Goal: Feedback & Contribution: Leave review/rating

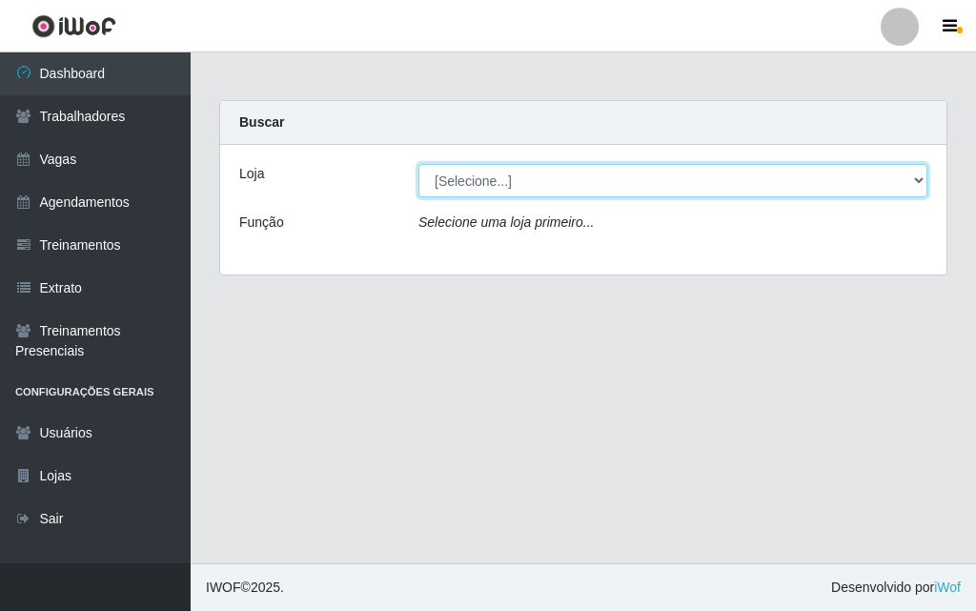
click at [459, 170] on select "[Selecione...] A fazendinha" at bounding box center [673, 180] width 509 height 33
select select "70"
click at [419, 164] on select "[Selecione...] A fazendinha" at bounding box center [673, 180] width 509 height 33
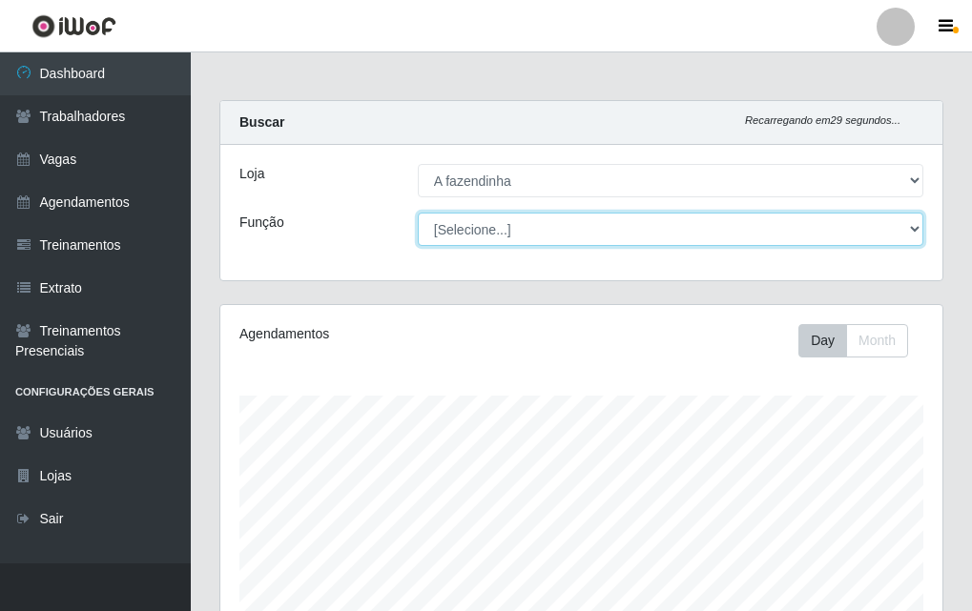
click at [483, 227] on select "[Selecione...] ASG ASG + ASG ++ Balconista Embalador Embalador + Embalador ++ O…" at bounding box center [670, 229] width 505 height 33
select select "79"
click at [418, 213] on select "[Selecione...] ASG ASG + ASG ++ Balconista Embalador Embalador + Embalador ++ O…" at bounding box center [670, 229] width 505 height 33
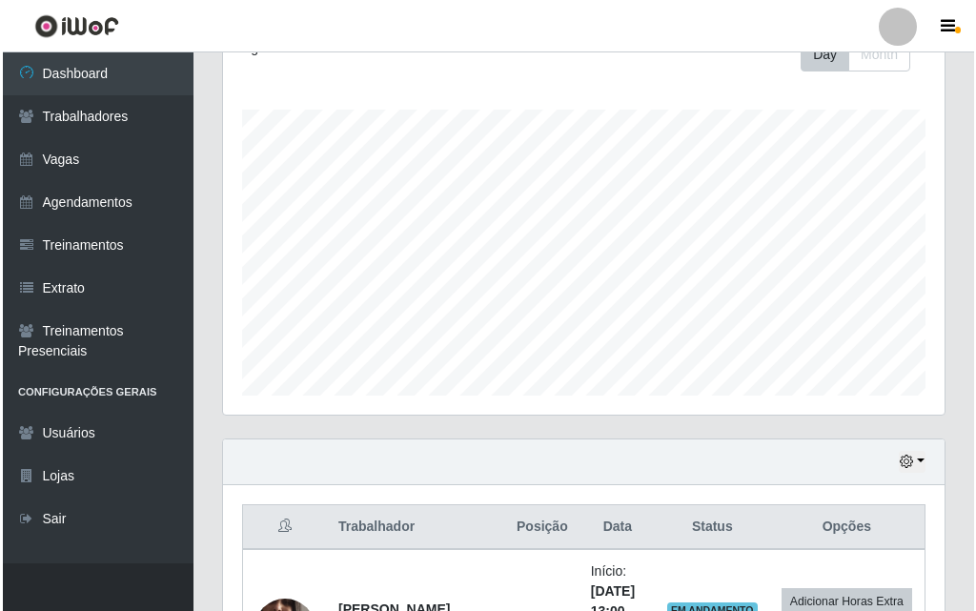
scroll to position [475, 0]
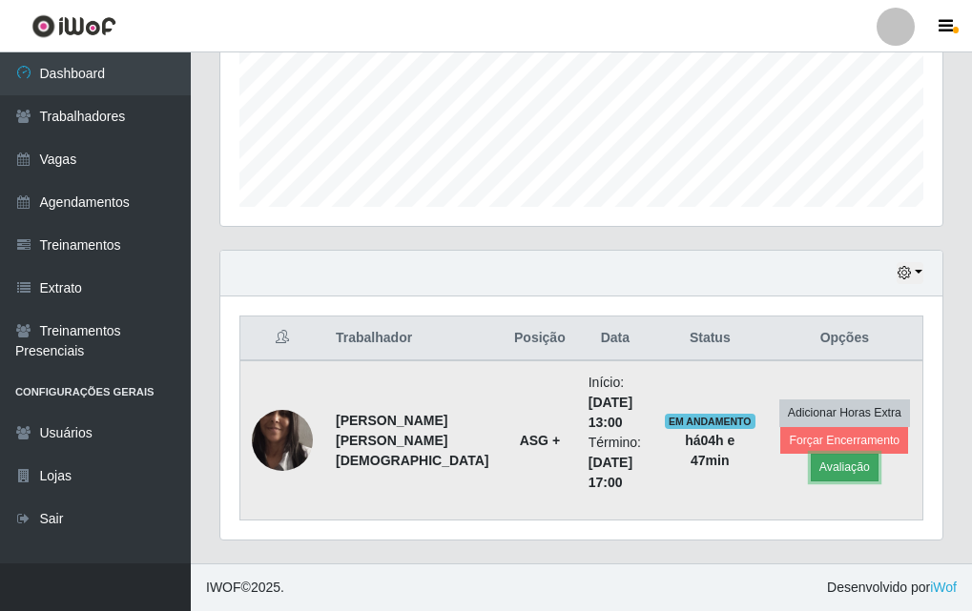
click at [818, 464] on button "Avaliação" at bounding box center [845, 467] width 68 height 27
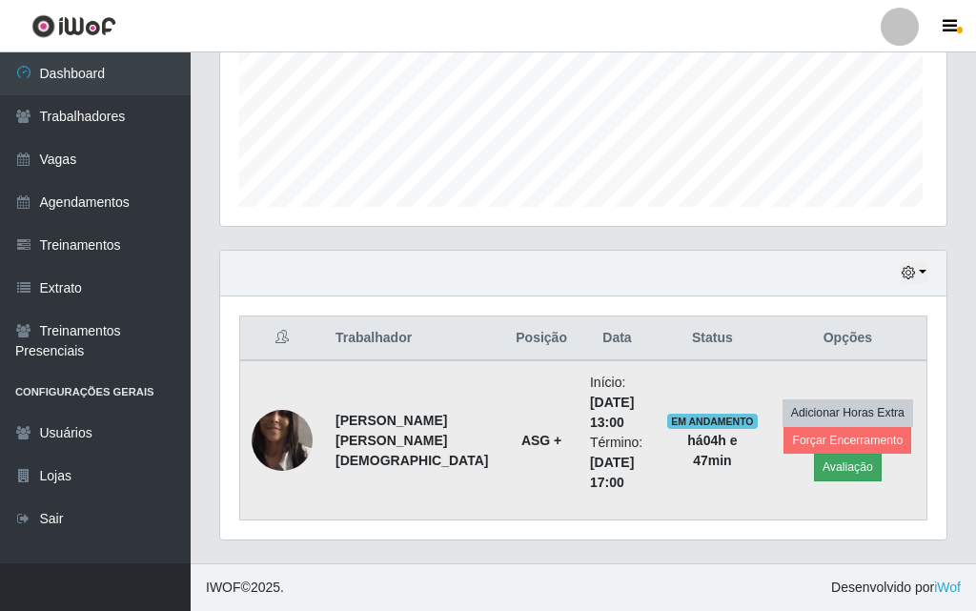
scroll to position [396, 712]
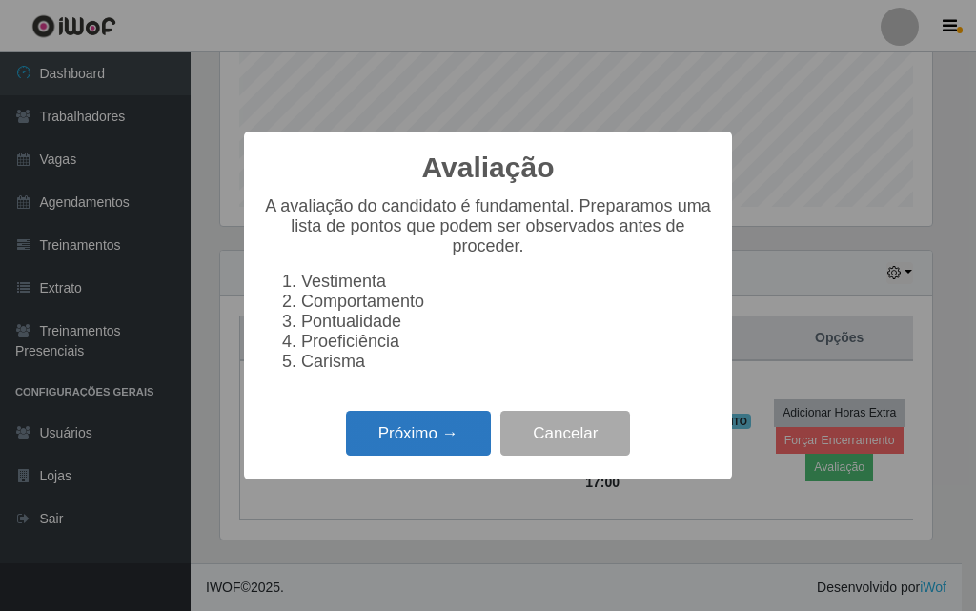
click at [440, 449] on button "Próximo →" at bounding box center [418, 433] width 145 height 45
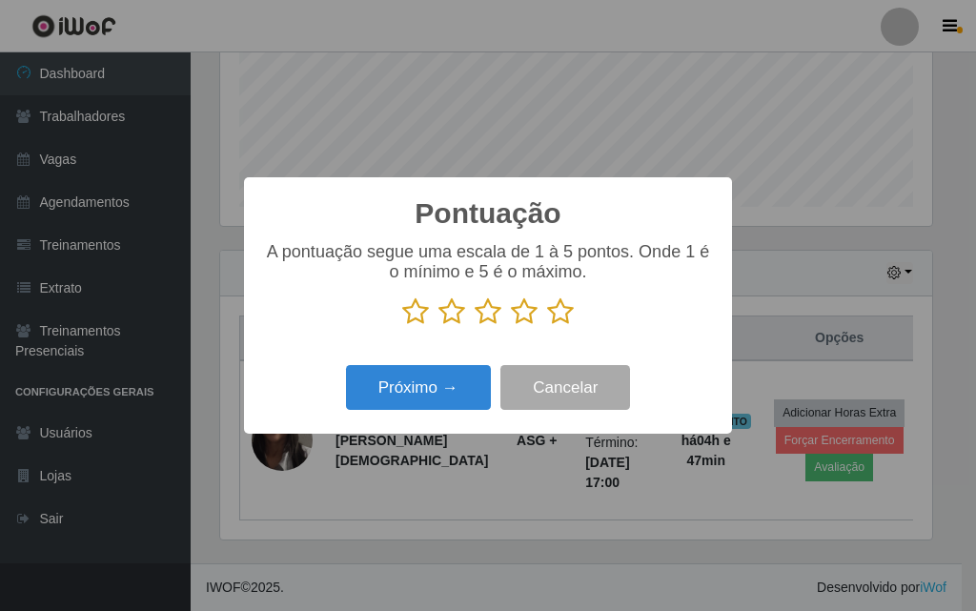
scroll to position [953213, 952897]
click at [562, 313] on icon at bounding box center [560, 312] width 27 height 29
click at [547, 326] on input "radio" at bounding box center [547, 326] width 0 height 0
click at [413, 318] on icon at bounding box center [415, 312] width 27 height 29
click at [402, 326] on input "radio" at bounding box center [402, 326] width 0 height 0
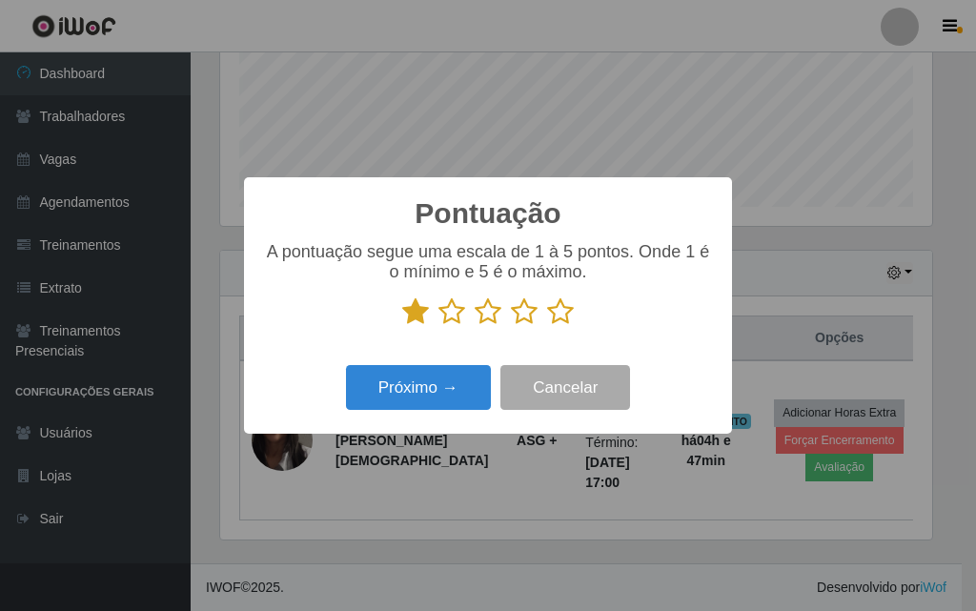
click at [414, 317] on icon at bounding box center [415, 312] width 27 height 29
click at [402, 326] on input "radio" at bounding box center [402, 326] width 0 height 0
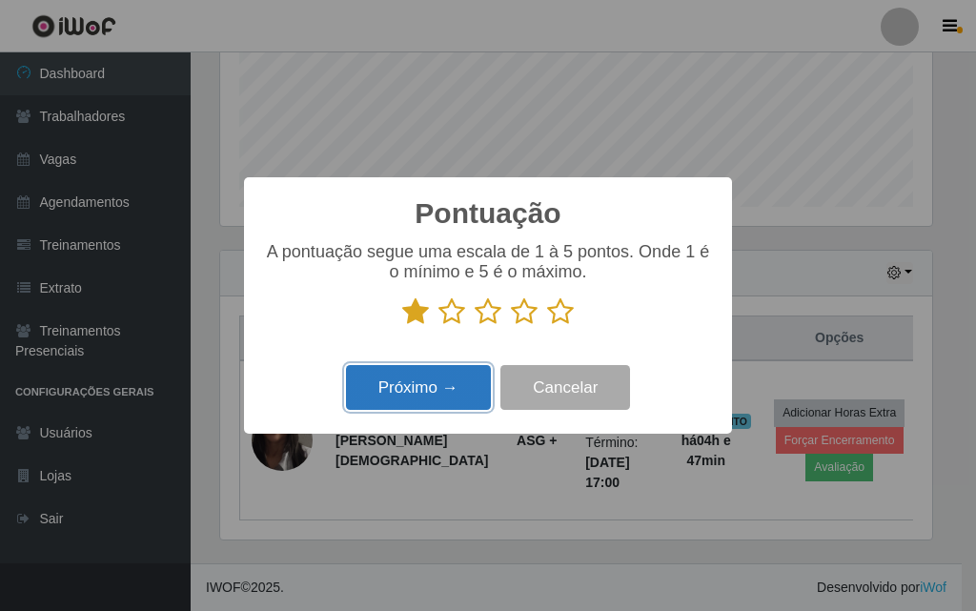
click at [427, 385] on button "Próximo →" at bounding box center [418, 387] width 145 height 45
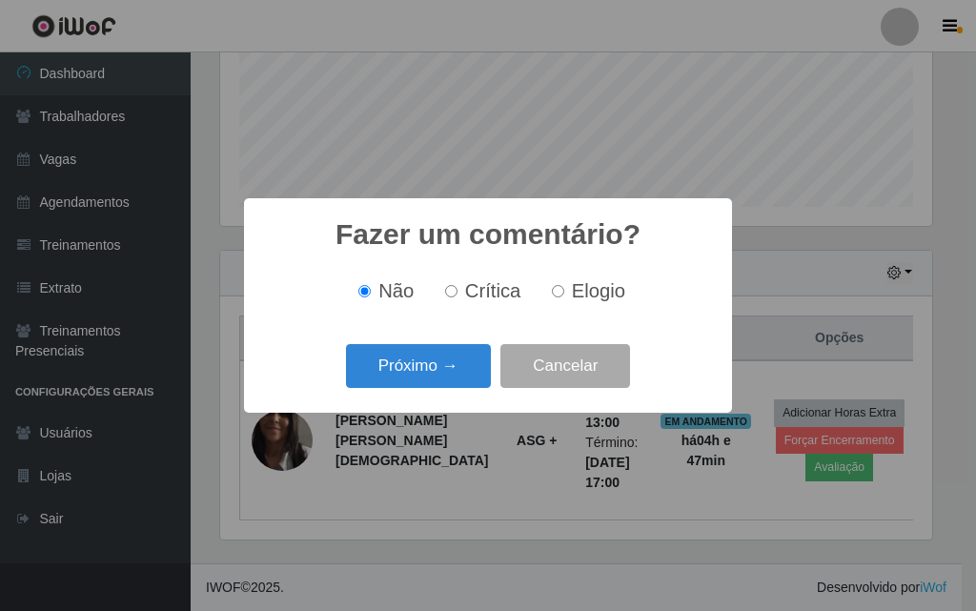
click at [454, 292] on input "Crítica" at bounding box center [451, 291] width 12 height 12
radio input "true"
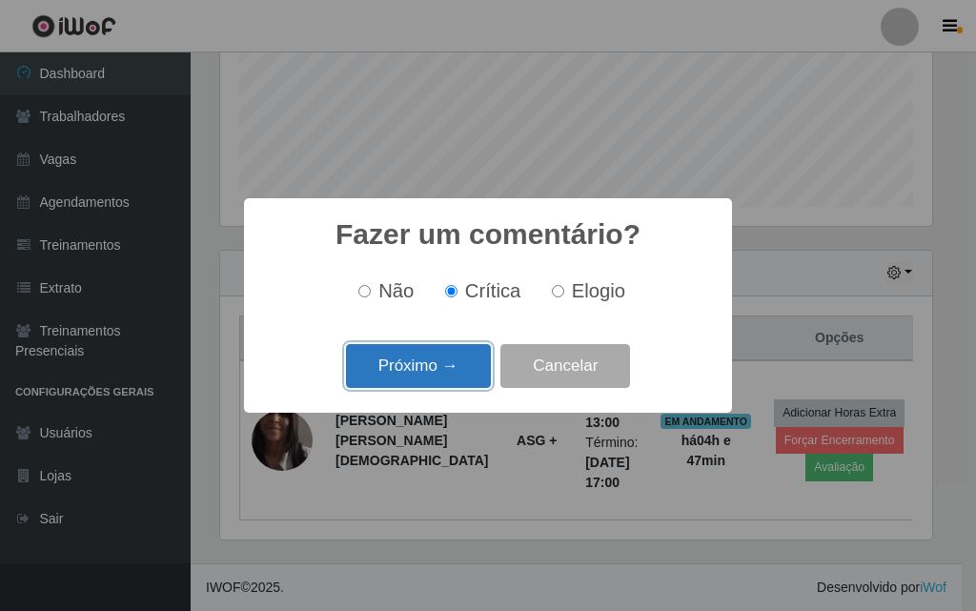
click at [439, 372] on button "Próximo →" at bounding box center [418, 366] width 145 height 45
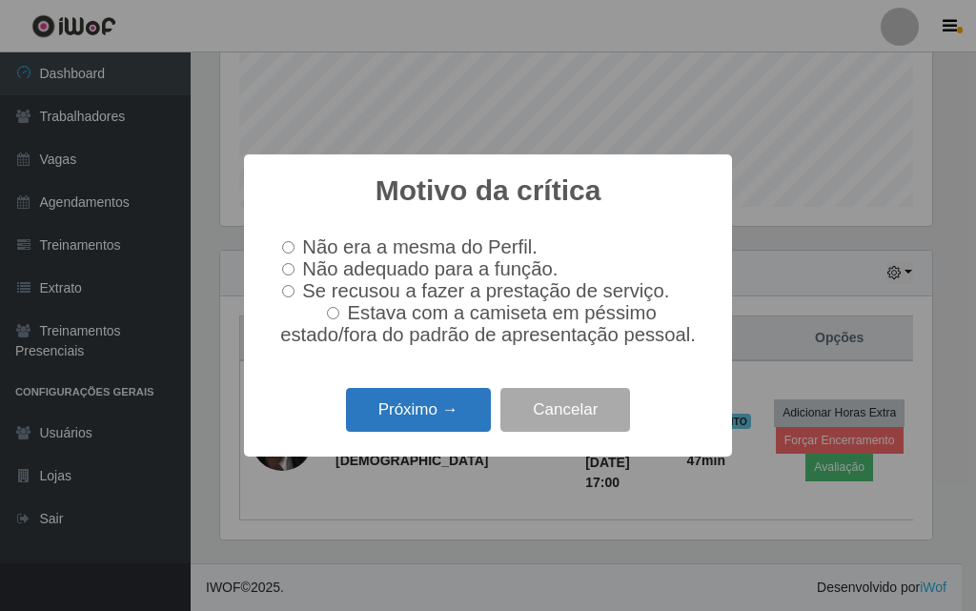
click at [460, 414] on button "Próximo →" at bounding box center [418, 410] width 145 height 45
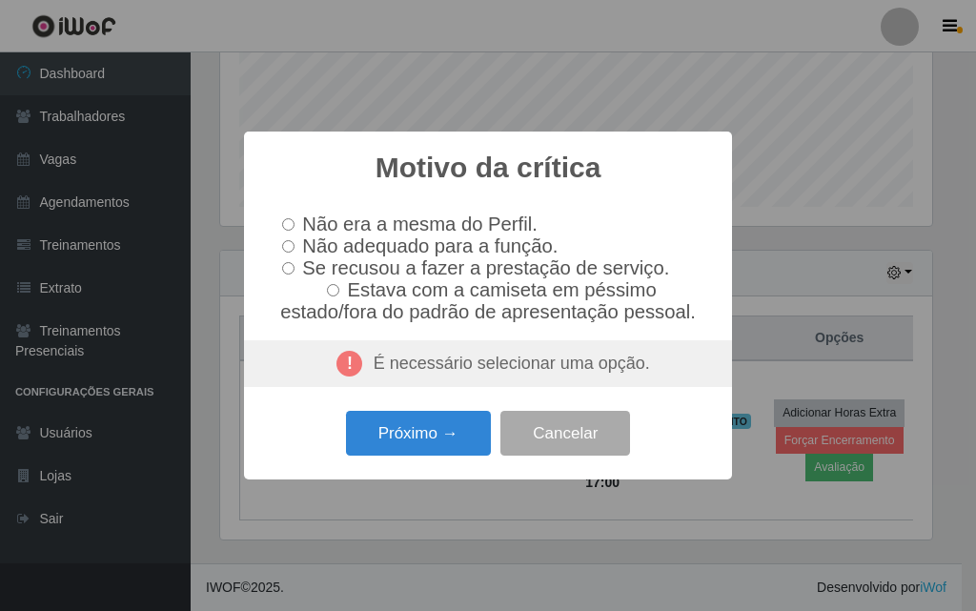
click at [422, 373] on div "É necessário selecionar uma opção." at bounding box center [488, 364] width 488 height 48
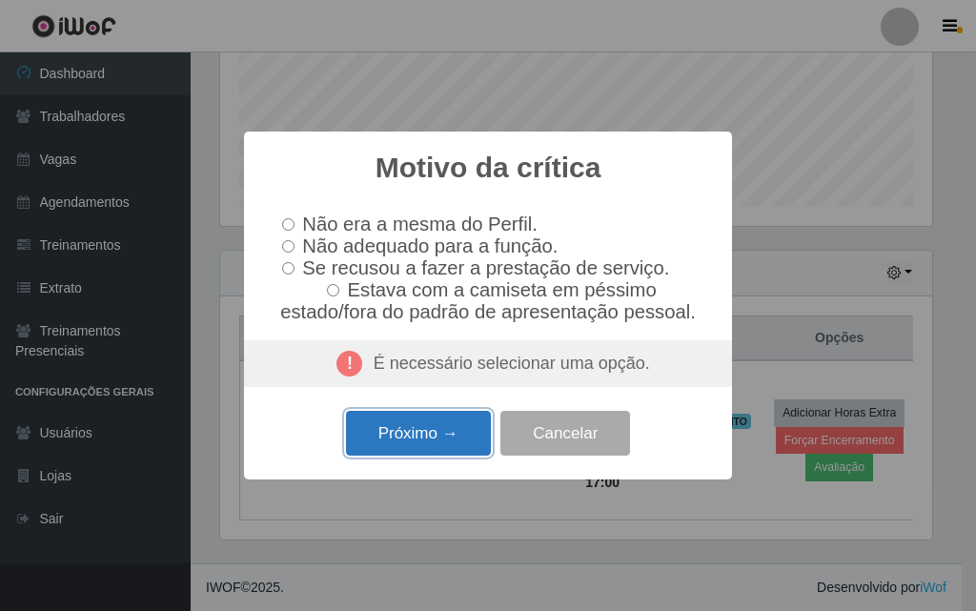
click at [449, 441] on button "Próximo →" at bounding box center [418, 433] width 145 height 45
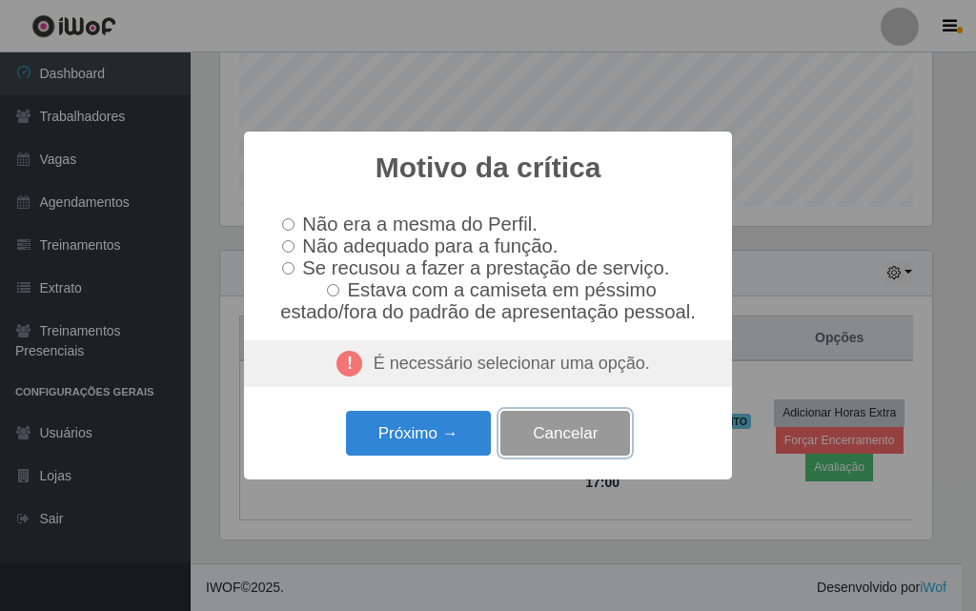
click at [543, 436] on button "Cancelar" at bounding box center [566, 433] width 130 height 45
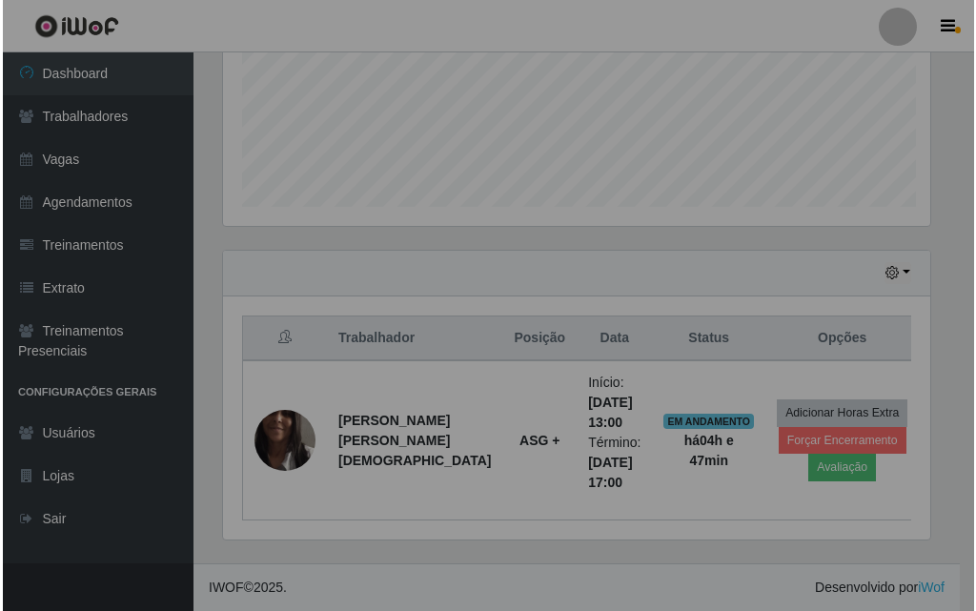
scroll to position [396, 722]
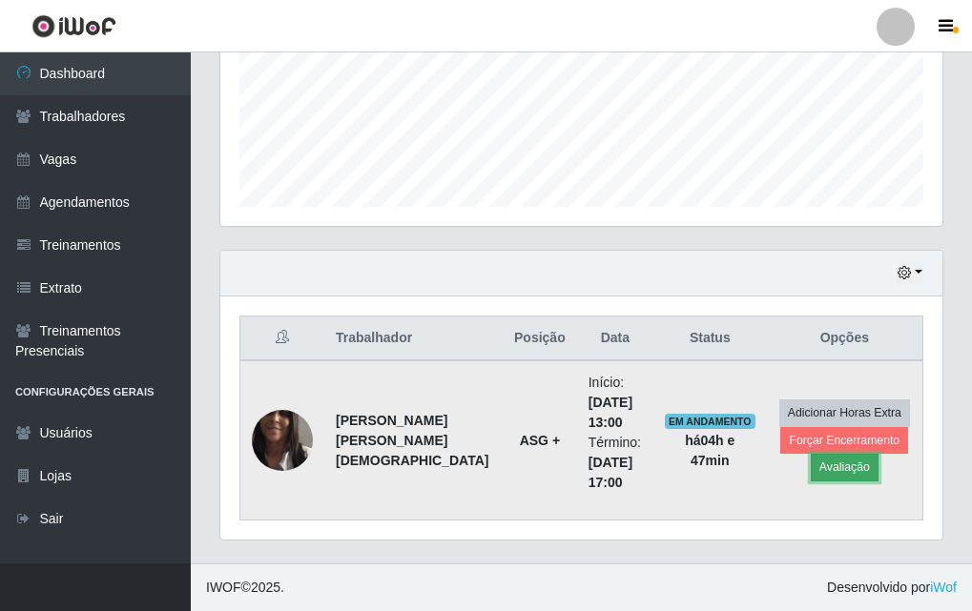
click at [819, 469] on button "Avaliação" at bounding box center [845, 467] width 68 height 27
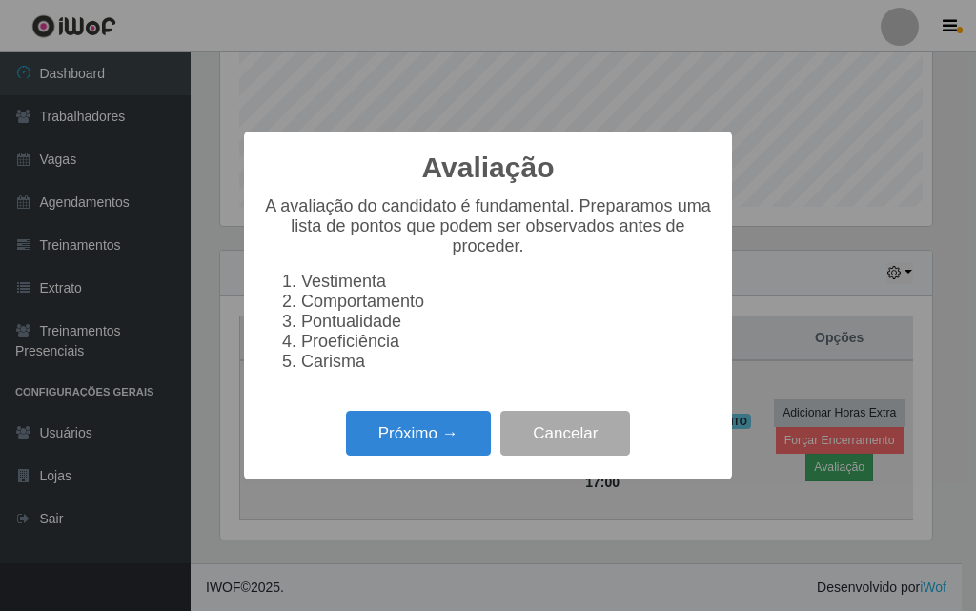
scroll to position [396, 712]
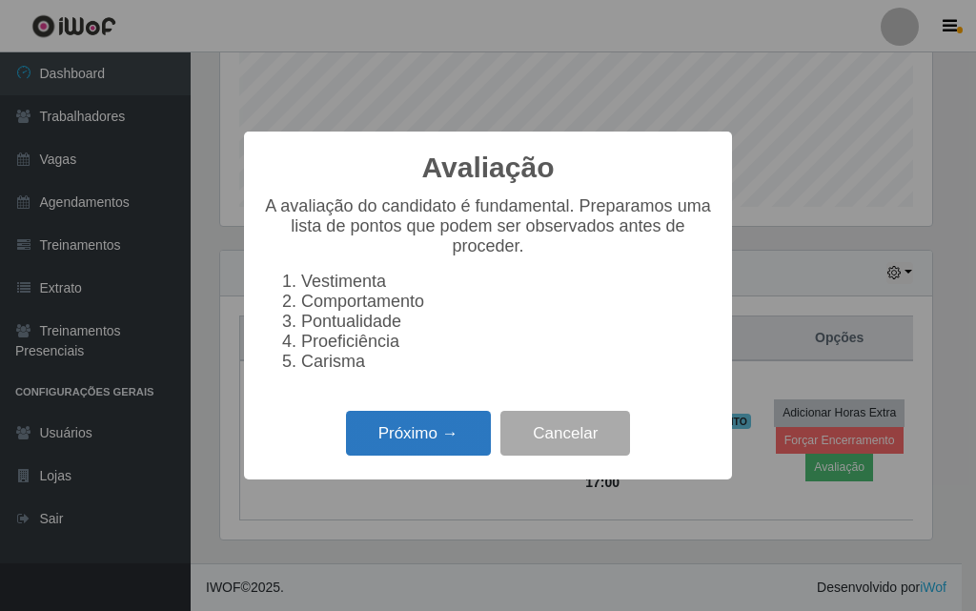
click at [445, 448] on button "Próximo →" at bounding box center [418, 433] width 145 height 45
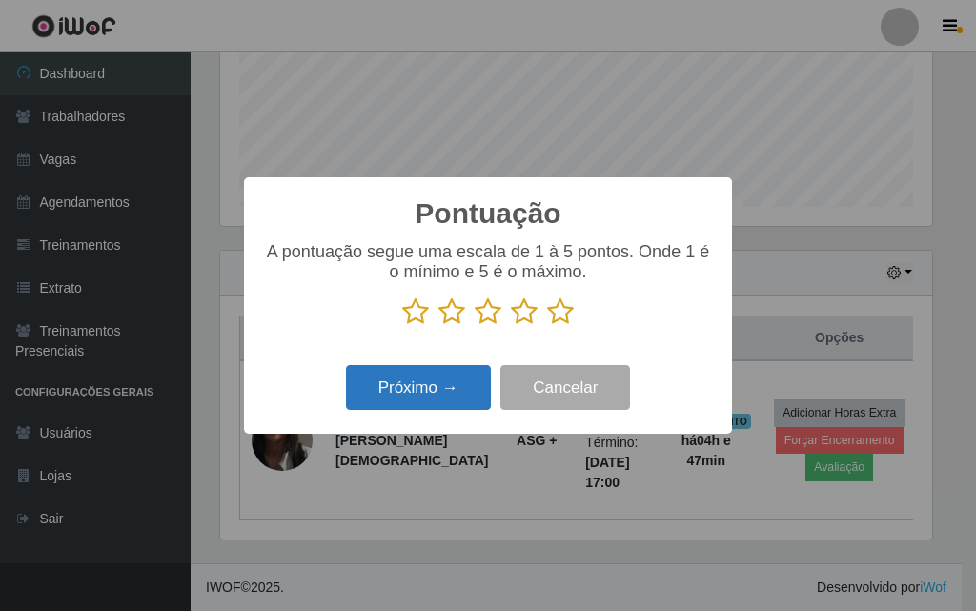
click at [412, 391] on button "Próximo →" at bounding box center [418, 387] width 145 height 45
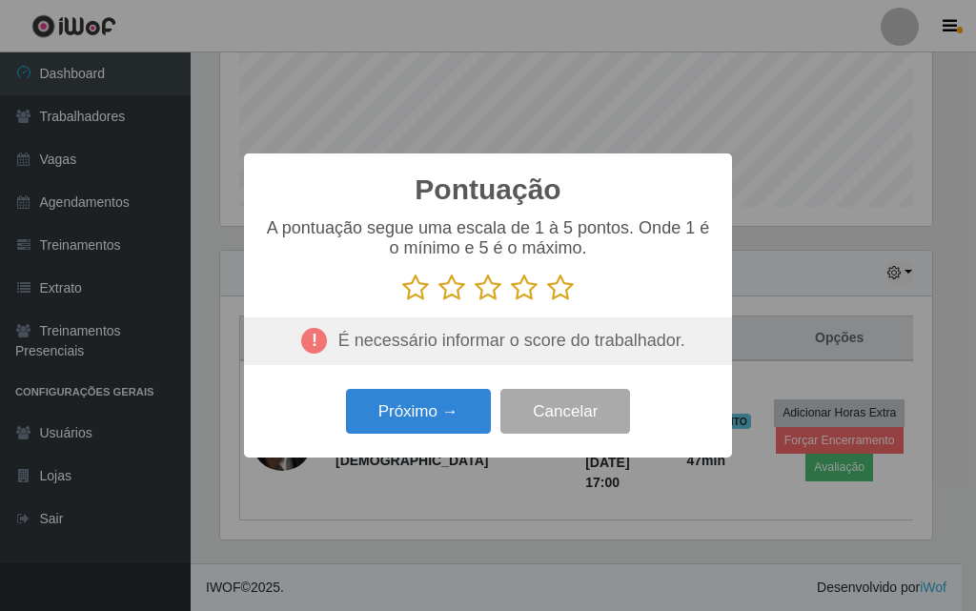
click at [421, 285] on icon at bounding box center [415, 288] width 27 height 29
click at [402, 302] on input "radio" at bounding box center [402, 302] width 0 height 0
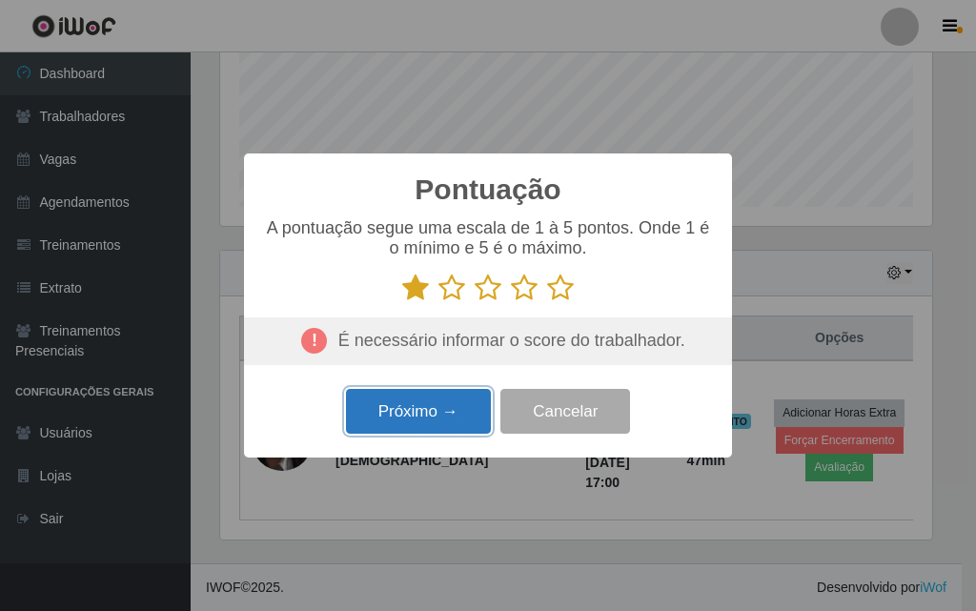
click at [413, 421] on button "Próximo →" at bounding box center [418, 411] width 145 height 45
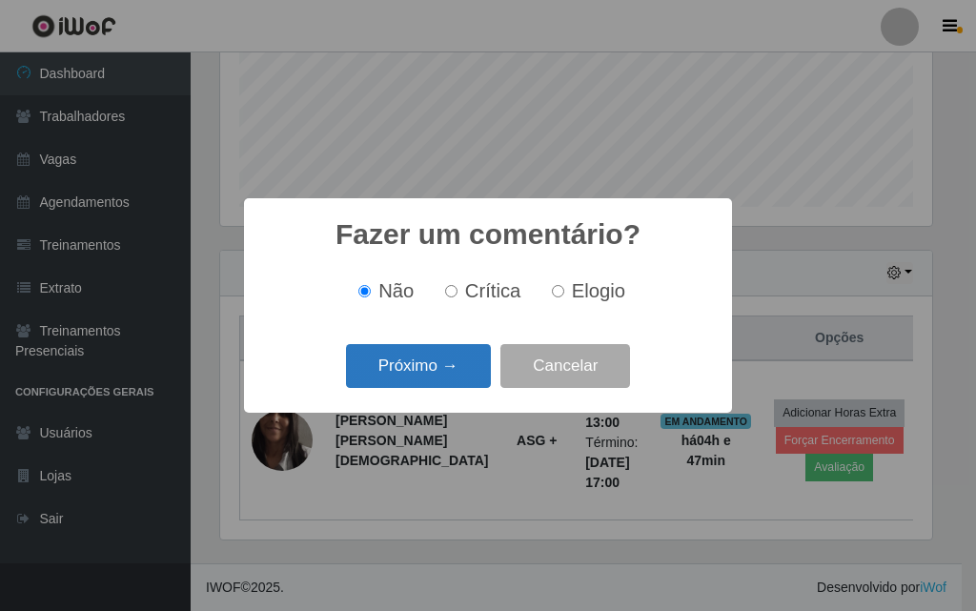
click at [443, 367] on button "Próximo →" at bounding box center [418, 366] width 145 height 45
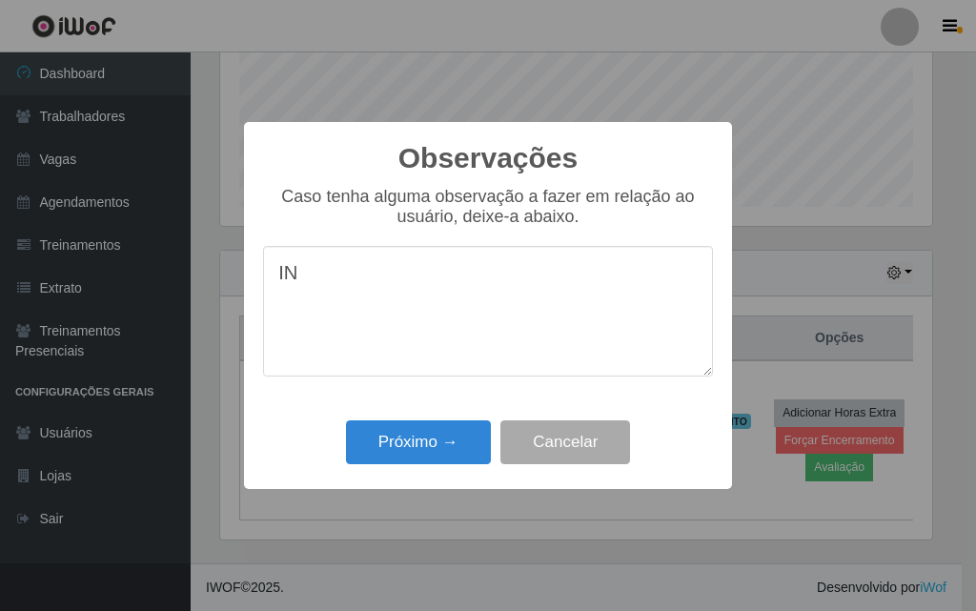
type textarea "I"
type textarea "T"
type textarea "t"
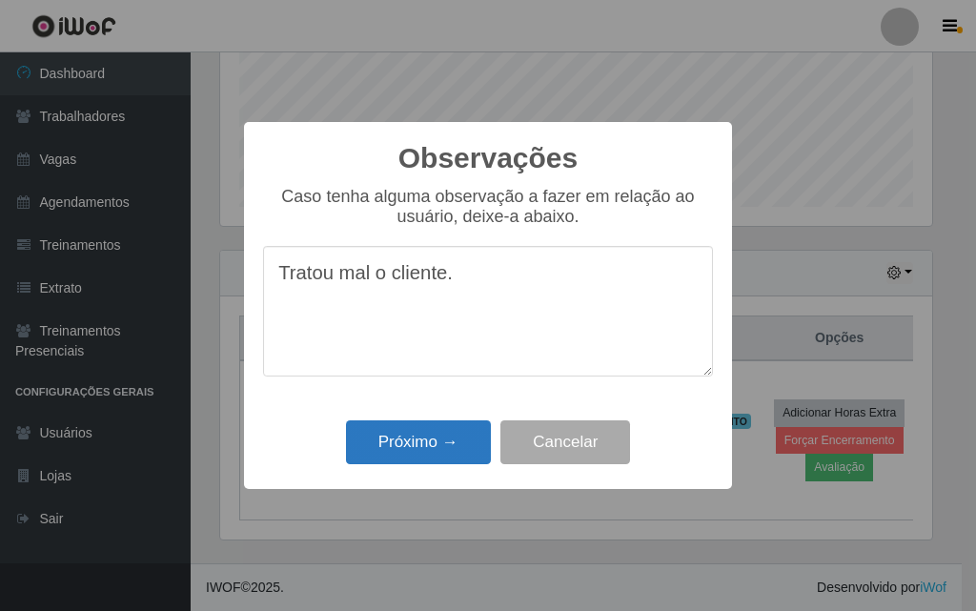
type textarea "Tratou mal o cliente."
click at [467, 442] on button "Próximo →" at bounding box center [418, 443] width 145 height 45
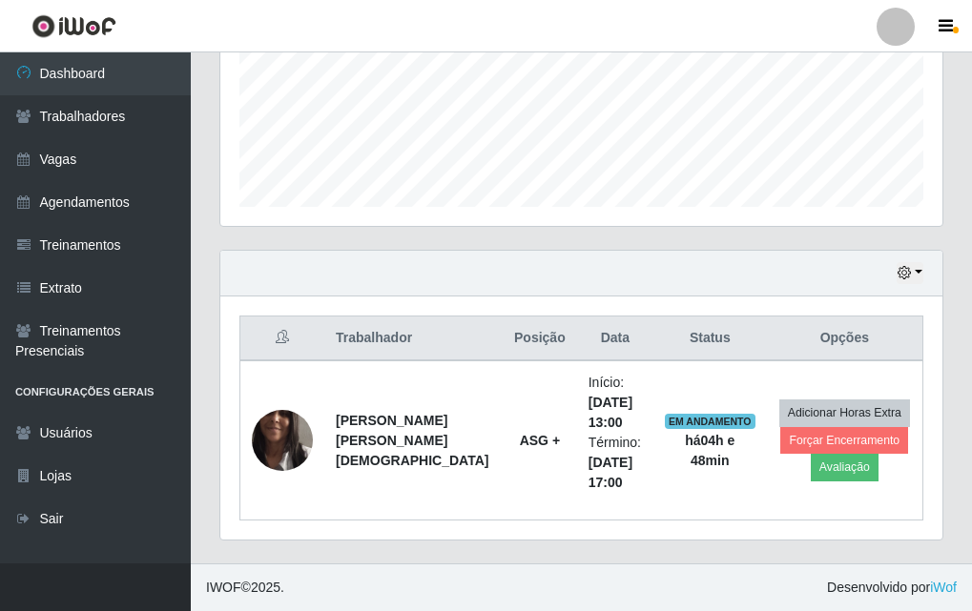
scroll to position [396, 722]
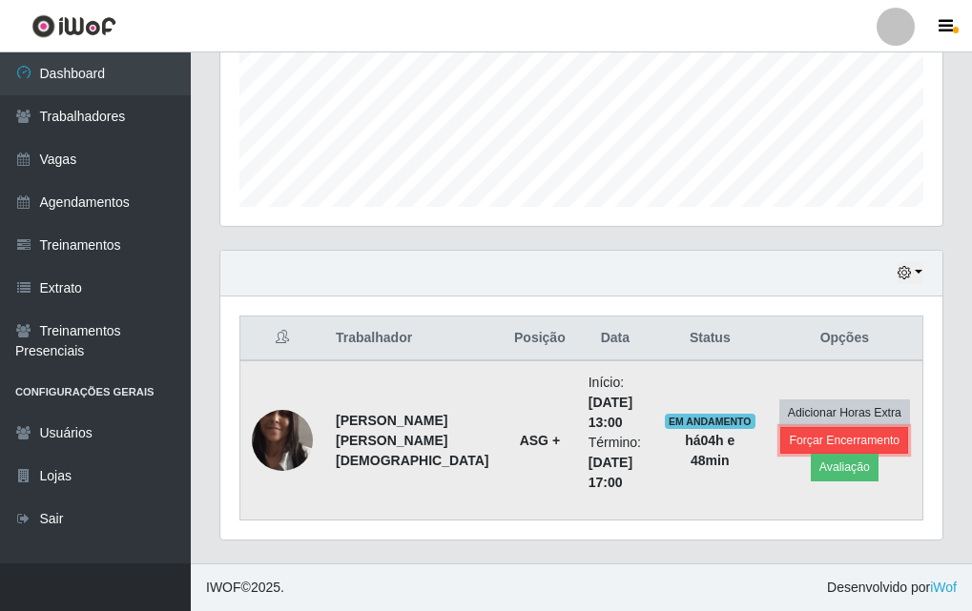
click at [794, 441] on button "Forçar Encerramento" at bounding box center [844, 440] width 128 height 27
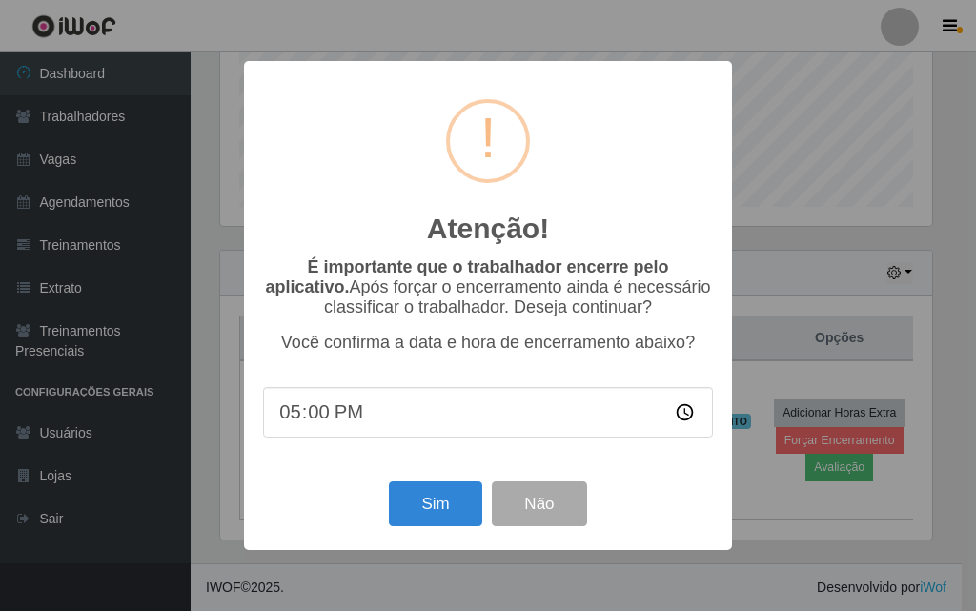
click at [681, 421] on input "17:00" at bounding box center [488, 412] width 450 height 51
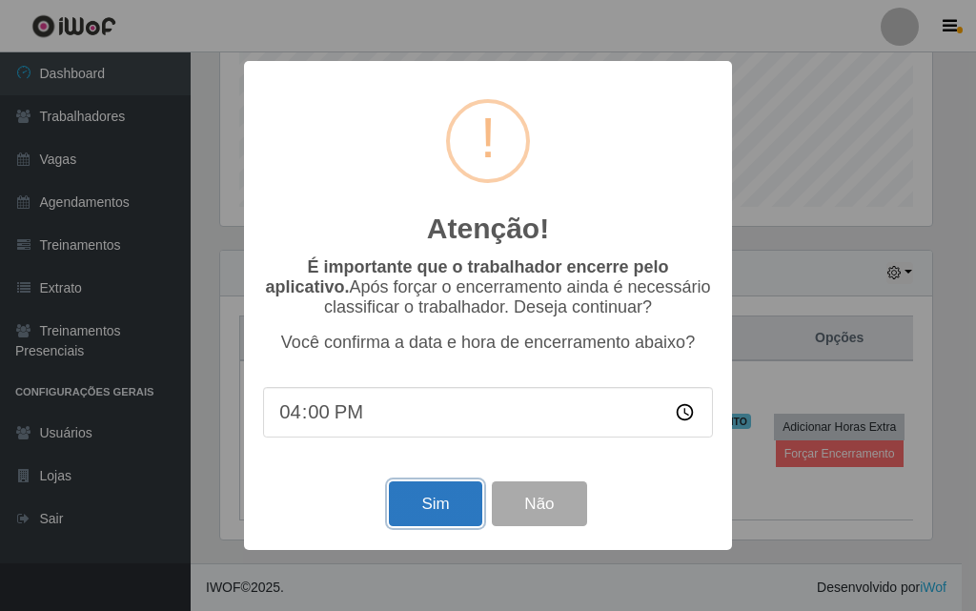
type input "16:00"
click at [429, 501] on button "Sim" at bounding box center [435, 504] width 93 height 45
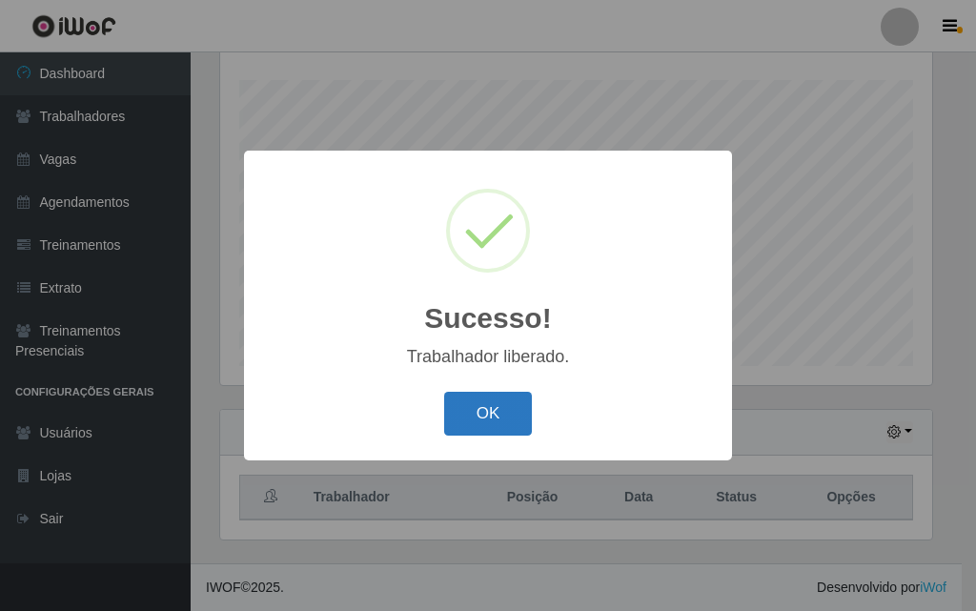
click at [494, 417] on button "OK" at bounding box center [488, 414] width 89 height 45
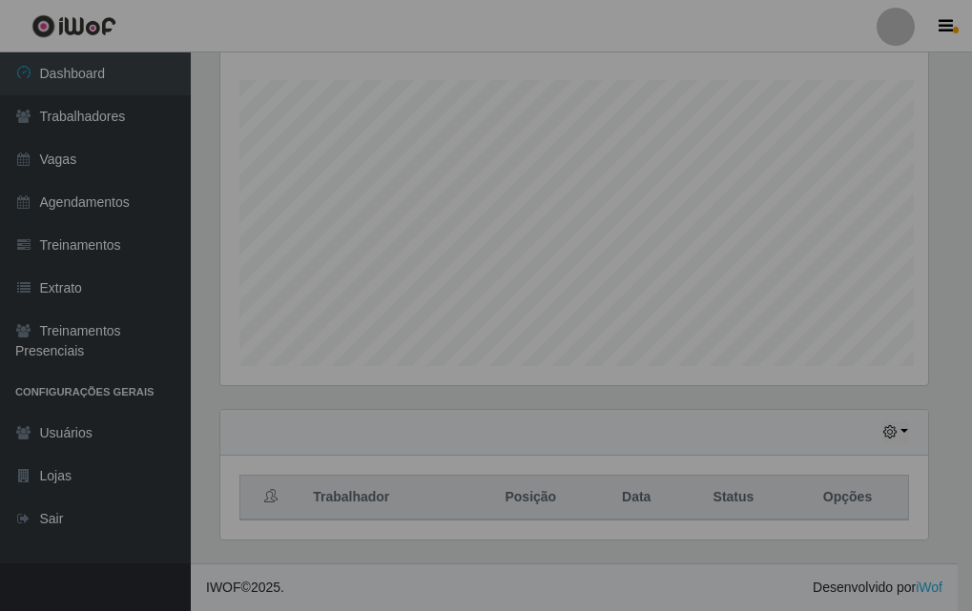
scroll to position [396, 722]
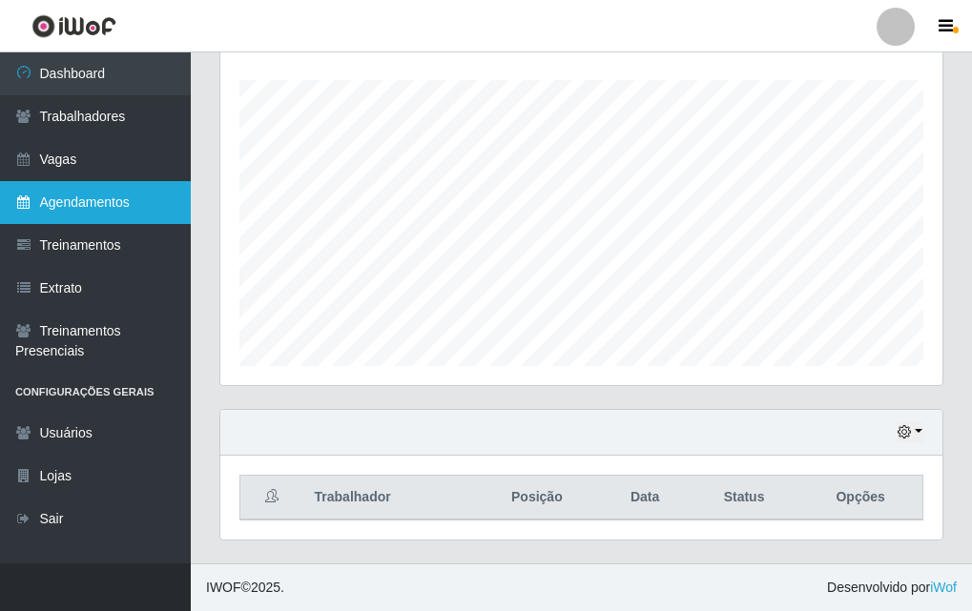
click at [117, 209] on link "Agendamentos" at bounding box center [95, 202] width 191 height 43
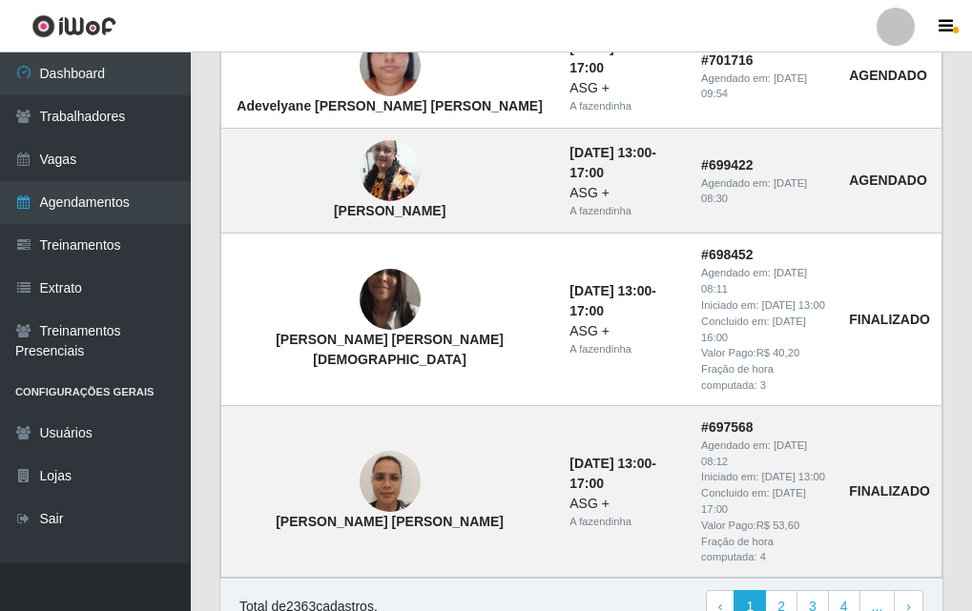
scroll to position [1418, 0]
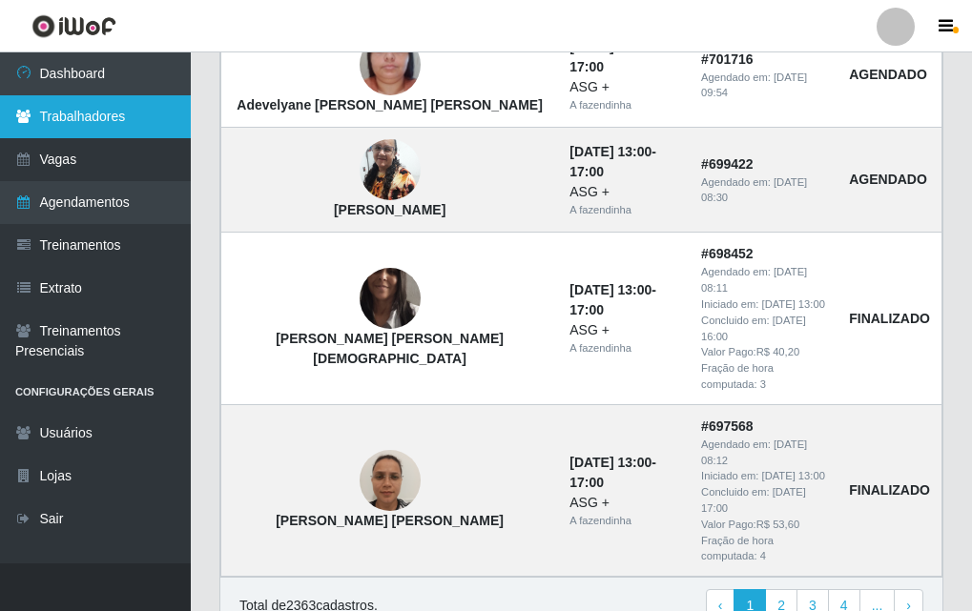
click at [119, 126] on link "Trabalhadores" at bounding box center [95, 116] width 191 height 43
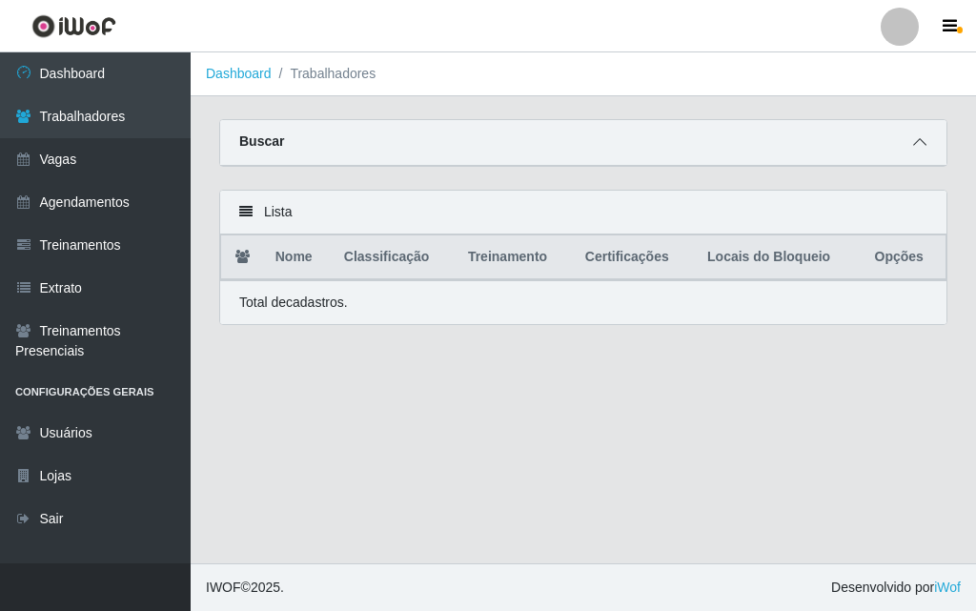
click at [922, 142] on icon at bounding box center [920, 141] width 13 height 13
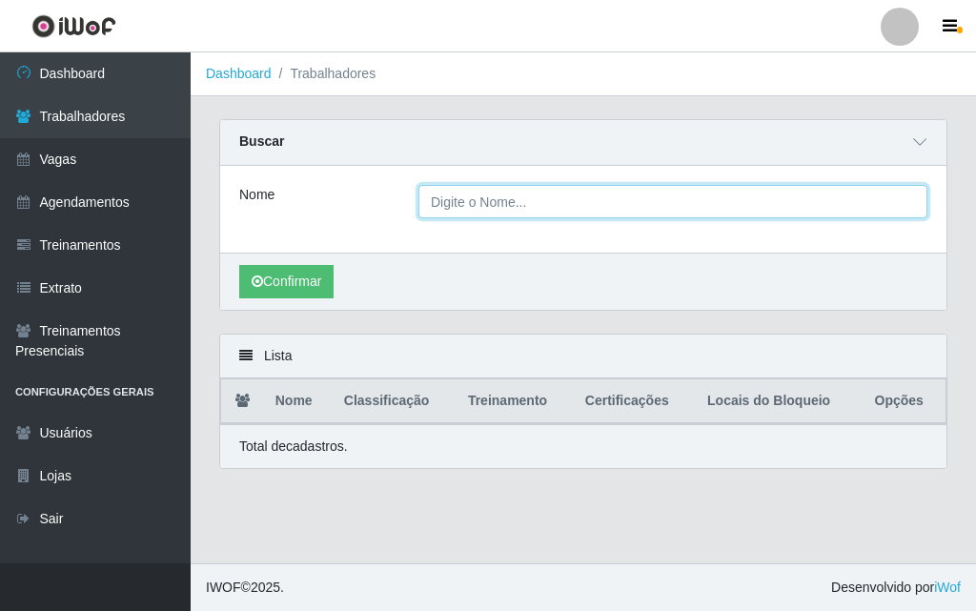
click at [481, 204] on input "Nome" at bounding box center [673, 201] width 509 height 33
type input "[PERSON_NAME]"
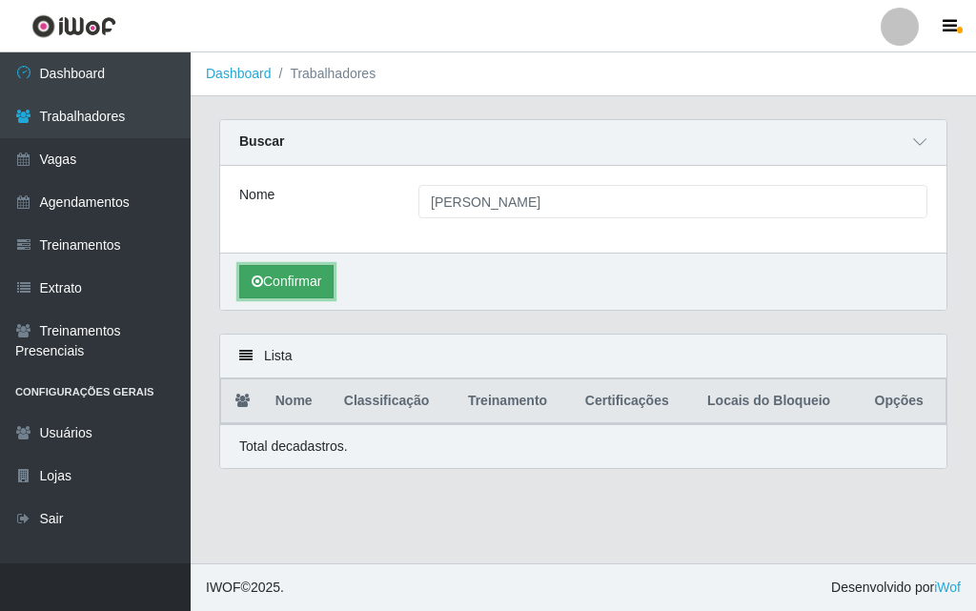
click at [318, 276] on button "Confirmar" at bounding box center [286, 281] width 94 height 33
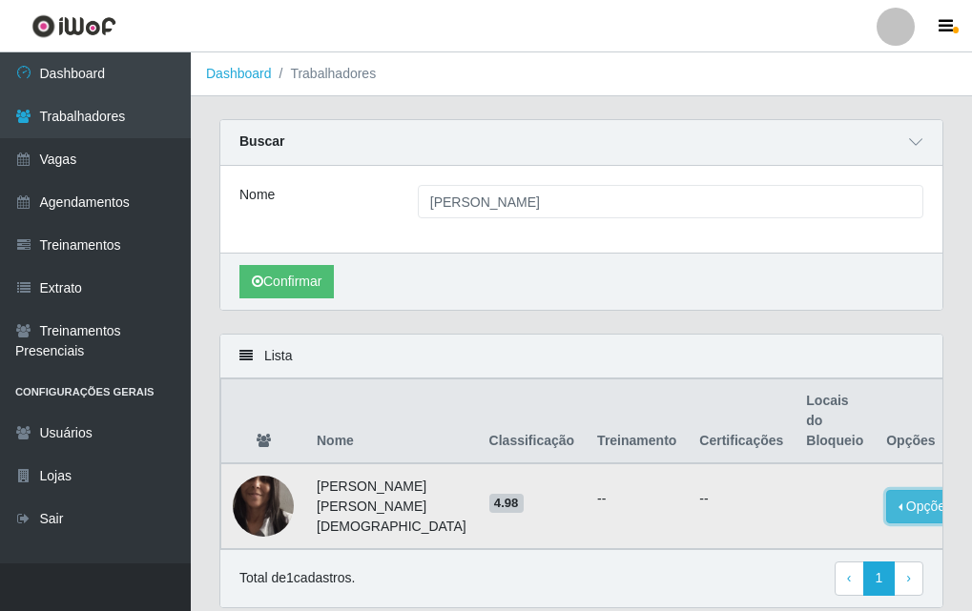
click at [890, 490] on button "Opções" at bounding box center [925, 506] width 78 height 33
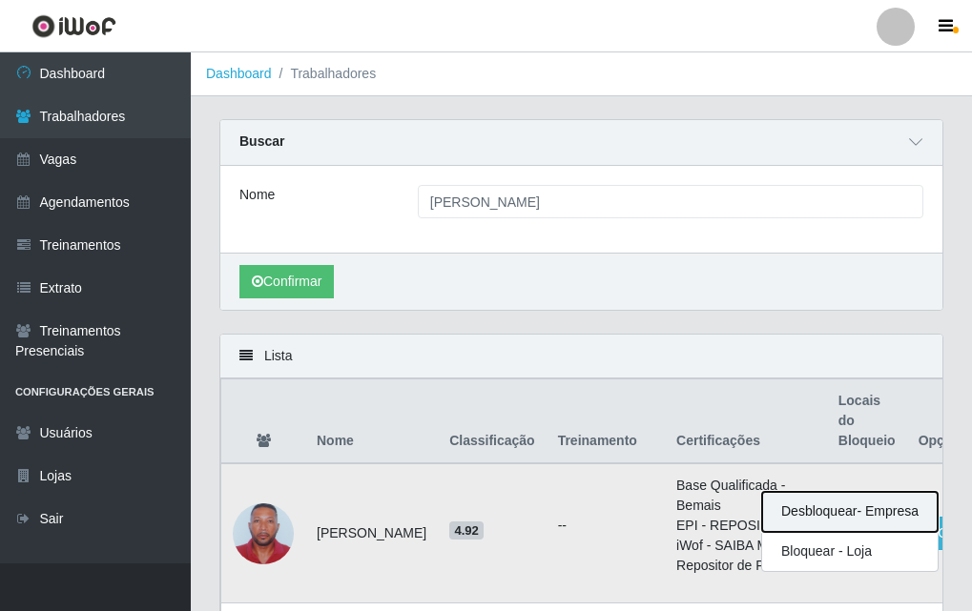
click at [762, 513] on button "Desbloquear - Empresa" at bounding box center [849, 512] width 175 height 40
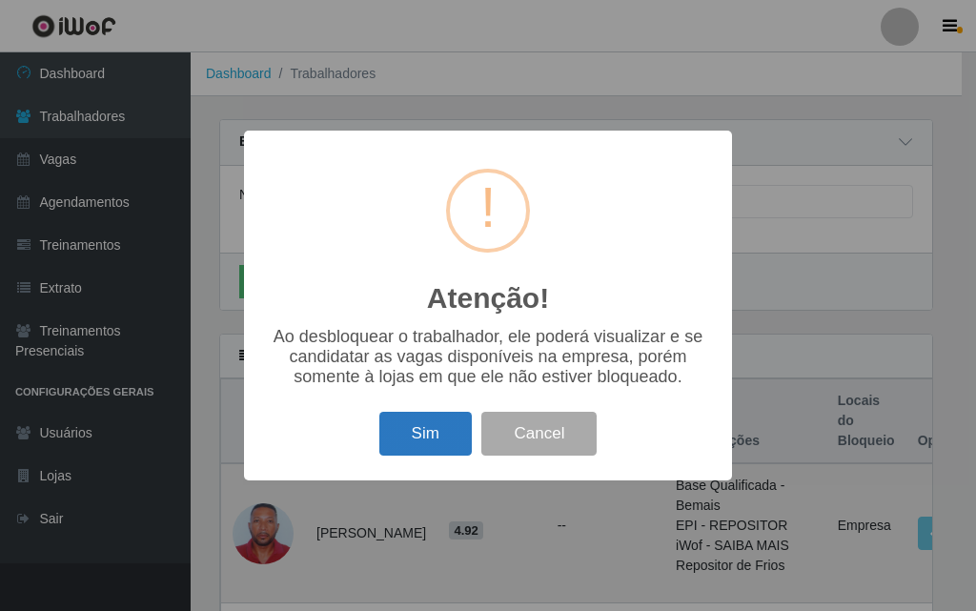
click at [446, 451] on button "Sim" at bounding box center [426, 434] width 93 height 45
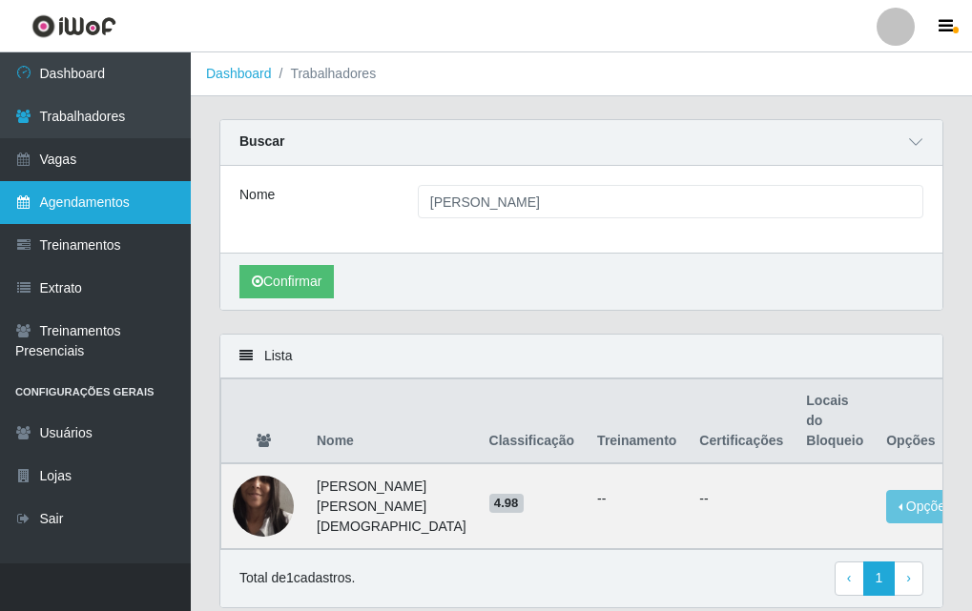
click at [84, 204] on link "Agendamentos" at bounding box center [95, 202] width 191 height 43
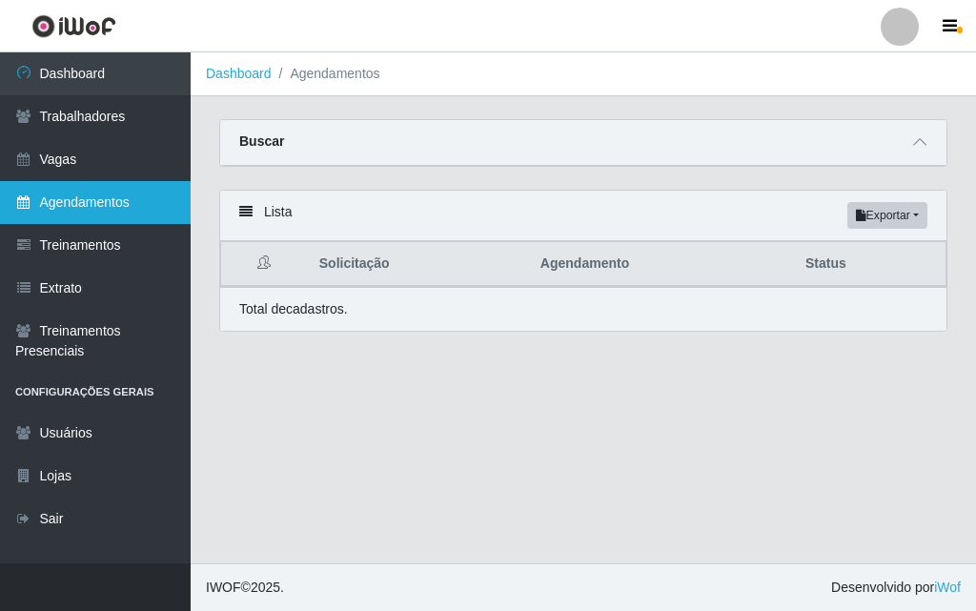
click at [82, 213] on link "Agendamentos" at bounding box center [95, 202] width 191 height 43
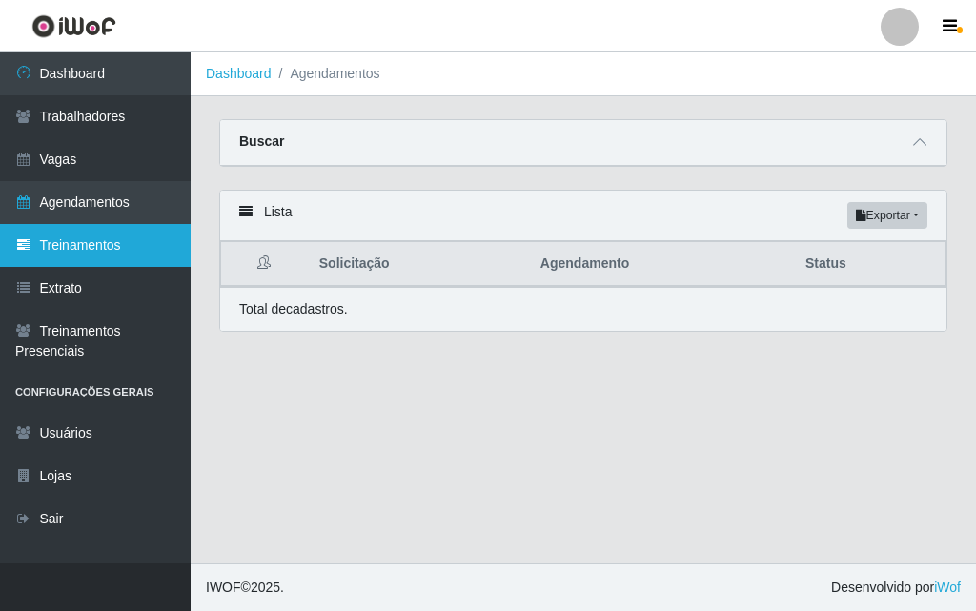
click at [100, 255] on link "Treinamentos" at bounding box center [95, 245] width 191 height 43
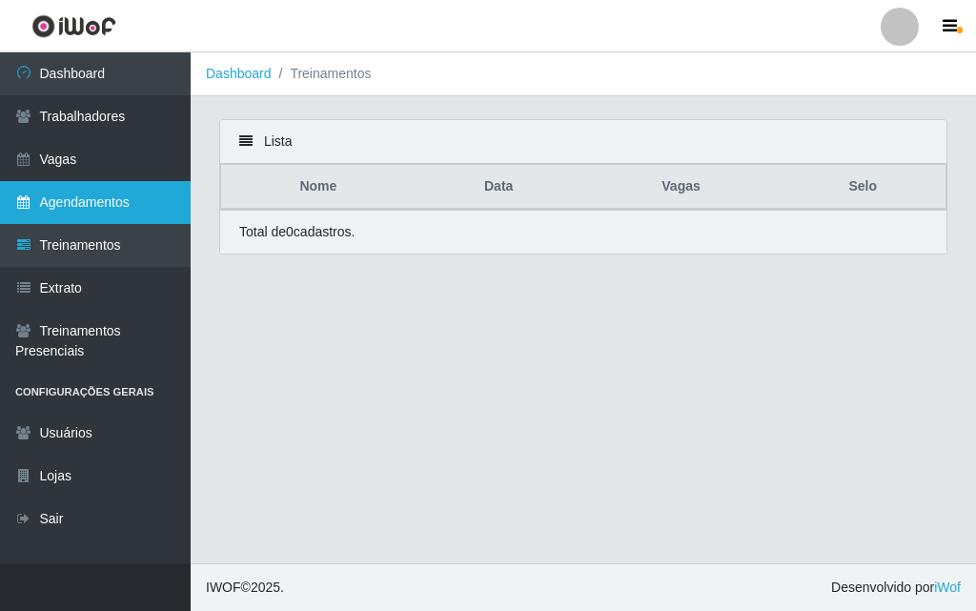
click at [118, 202] on link "Agendamentos" at bounding box center [95, 202] width 191 height 43
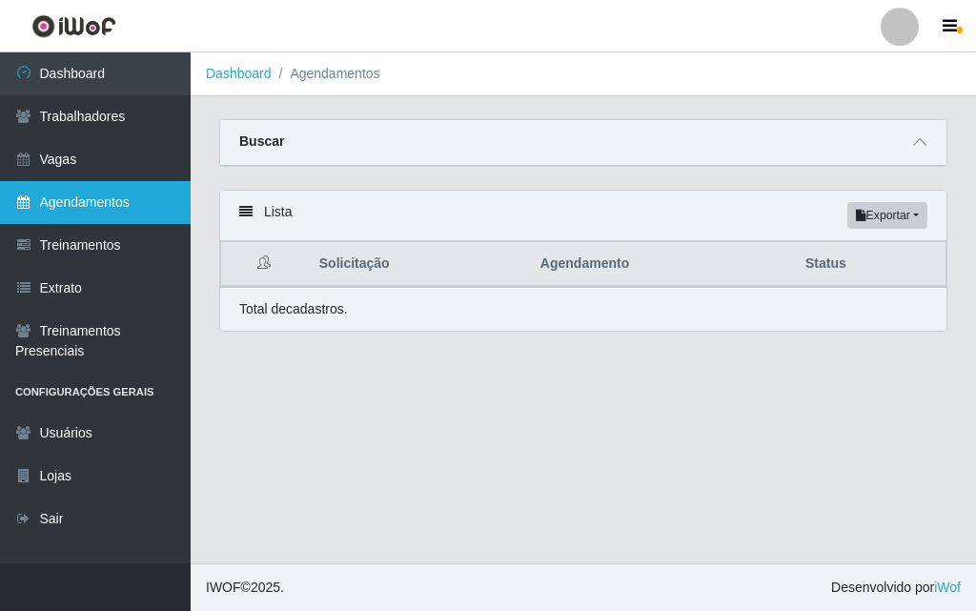
click at [118, 202] on link "Agendamentos" at bounding box center [95, 202] width 191 height 43
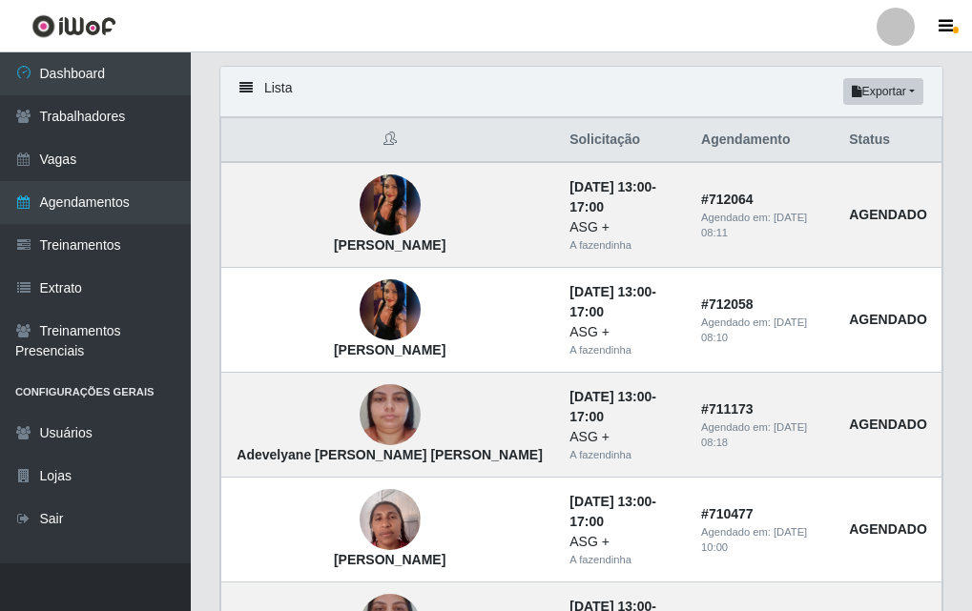
scroll to position [95, 0]
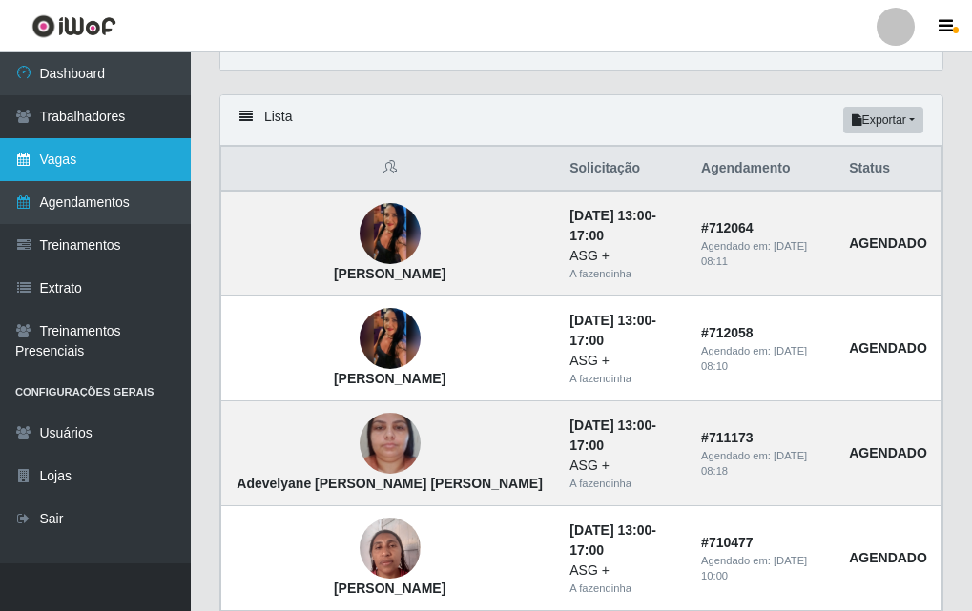
click at [137, 161] on link "Vagas" at bounding box center [95, 159] width 191 height 43
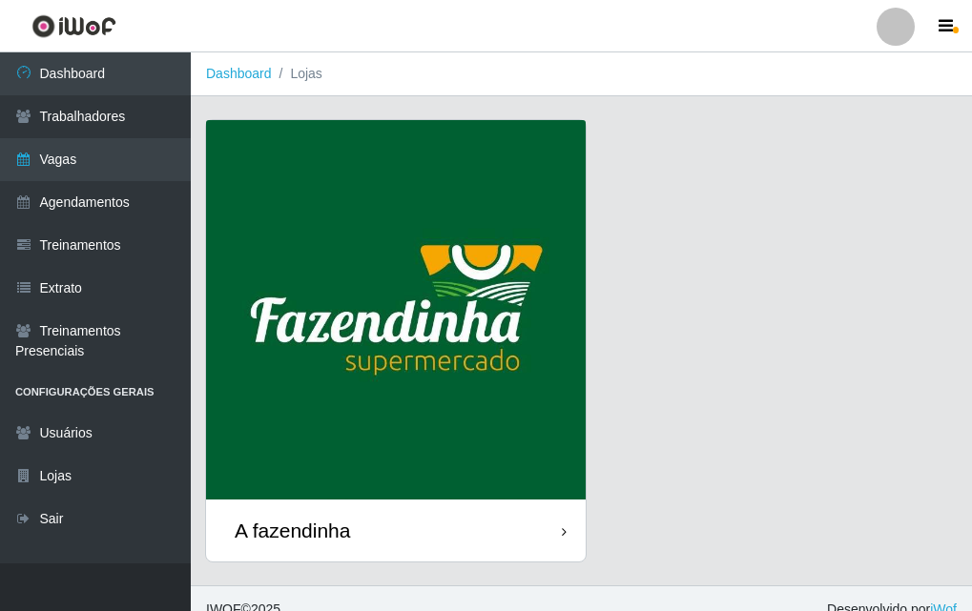
click at [416, 406] on img at bounding box center [396, 310] width 380 height 380
